Goal: Find specific page/section: Find specific page/section

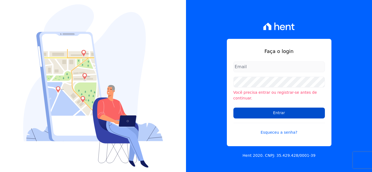
type input "[PERSON_NAME][EMAIL_ADDRESS][DOMAIN_NAME]"
click at [271, 112] on input "Entrar" at bounding box center [280, 113] width 92 height 11
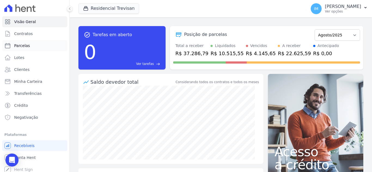
click at [16, 49] on link "Parcelas" at bounding box center [34, 45] width 65 height 11
select select
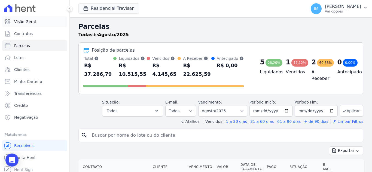
click at [18, 21] on span "Visão Geral" at bounding box center [25, 21] width 22 height 5
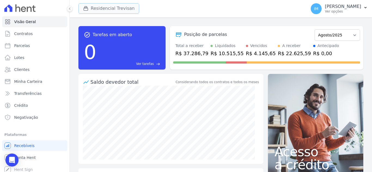
click at [116, 9] on button "Residencial Trevisan" at bounding box center [108, 8] width 61 height 10
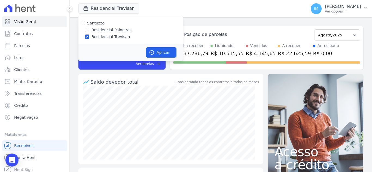
click at [117, 29] on label "Residencial Paineiras" at bounding box center [112, 30] width 40 height 6
click at [89, 29] on input "Residencial Paineiras" at bounding box center [87, 30] width 4 height 4
checkbox input "true"
click at [118, 35] on label "Residencial Trevisan" at bounding box center [111, 37] width 38 height 6
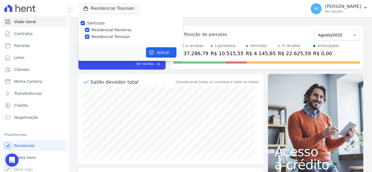
click at [89, 35] on input "Residencial Trevisan" at bounding box center [87, 37] width 4 height 4
checkbox input "false"
click at [167, 53] on button "Aplicar" at bounding box center [161, 52] width 31 height 10
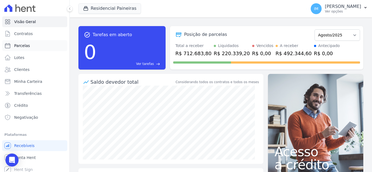
click at [22, 44] on span "Parcelas" at bounding box center [22, 45] width 16 height 5
select select
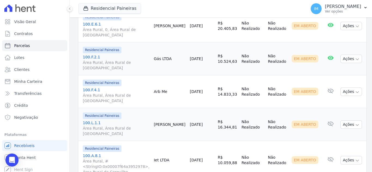
scroll to position [797, 0]
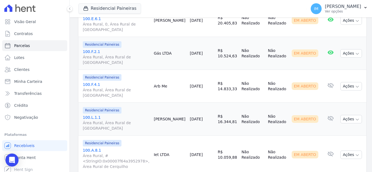
select select
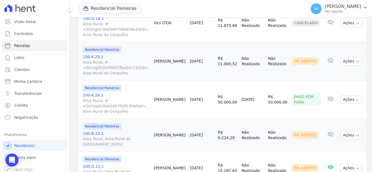
scroll to position [316, 0]
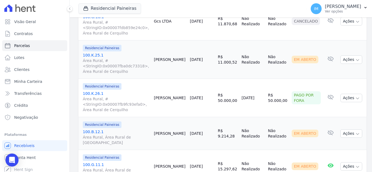
drag, startPoint x: 368, startPoint y: 74, endPoint x: 369, endPoint y: 83, distance: 8.5
click at [369, 84] on main "Parcelas Todas de Agosto/2025 Posição de parcelas Total Soma das parcelas pagas…" at bounding box center [221, 94] width 302 height 155
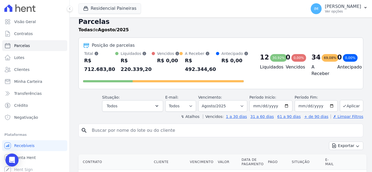
scroll to position [0, 0]
